Goal: Information Seeking & Learning: Learn about a topic

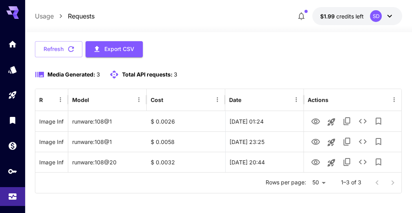
scroll to position [33, 0]
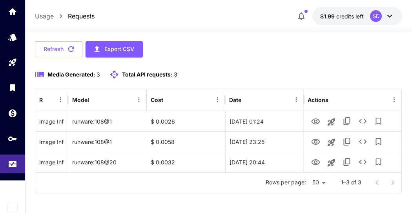
click at [71, 49] on icon "button" at bounding box center [71, 49] width 9 height 9
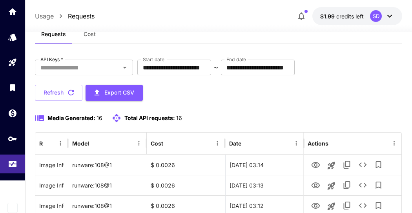
scroll to position [0, 0]
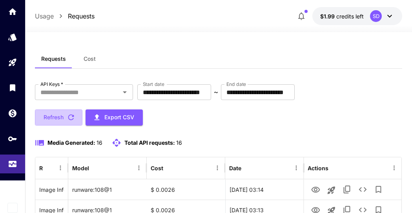
click at [72, 115] on icon "button" at bounding box center [71, 117] width 9 height 9
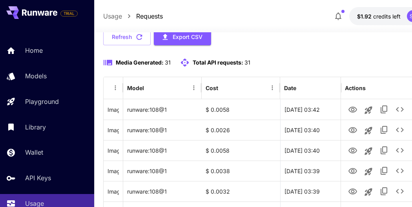
scroll to position [87, 0]
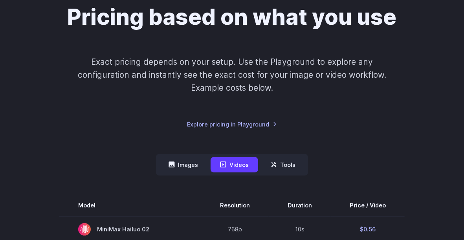
scroll to position [147, 0]
